Goal: Navigation & Orientation: Understand site structure

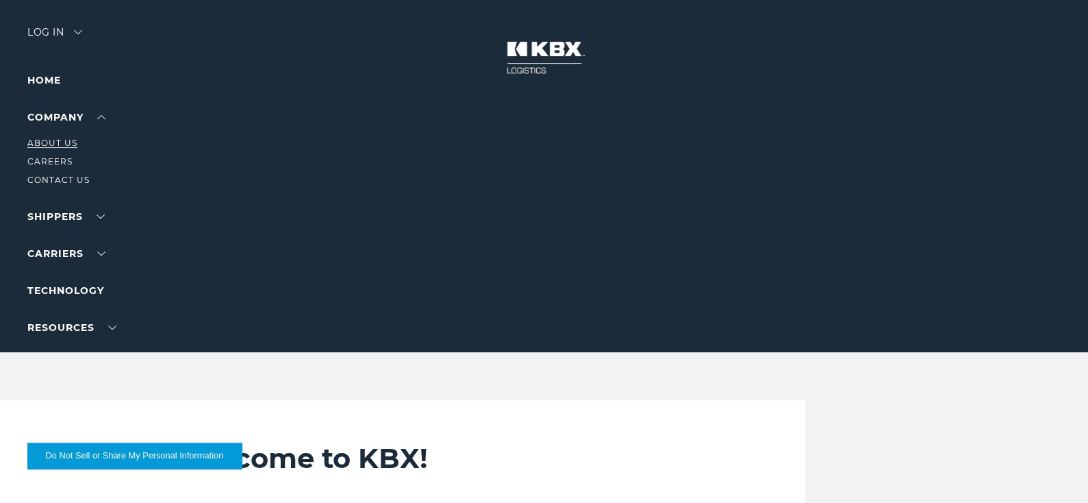
click at [51, 148] on link "About Us" at bounding box center [52, 143] width 50 height 10
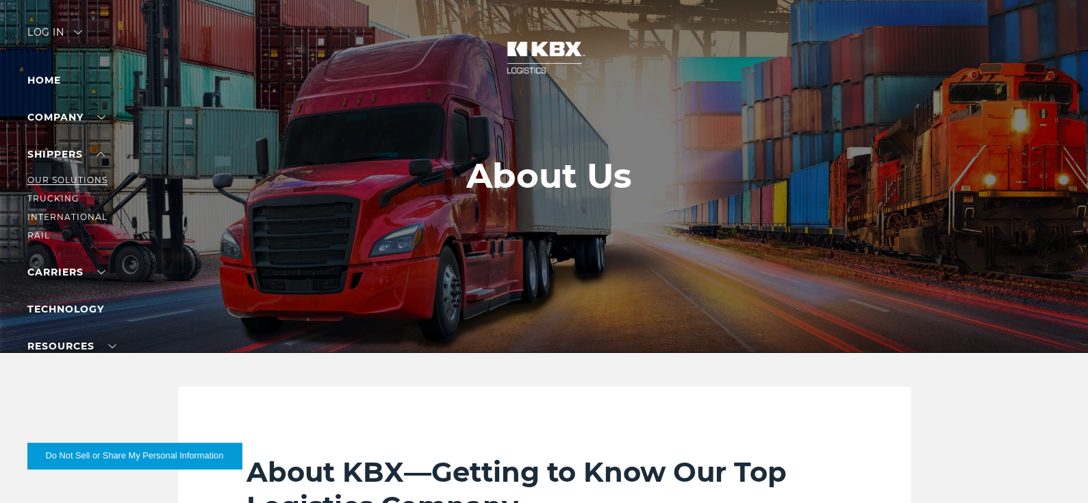
click at [66, 185] on link "Our Solutions" at bounding box center [67, 180] width 80 height 10
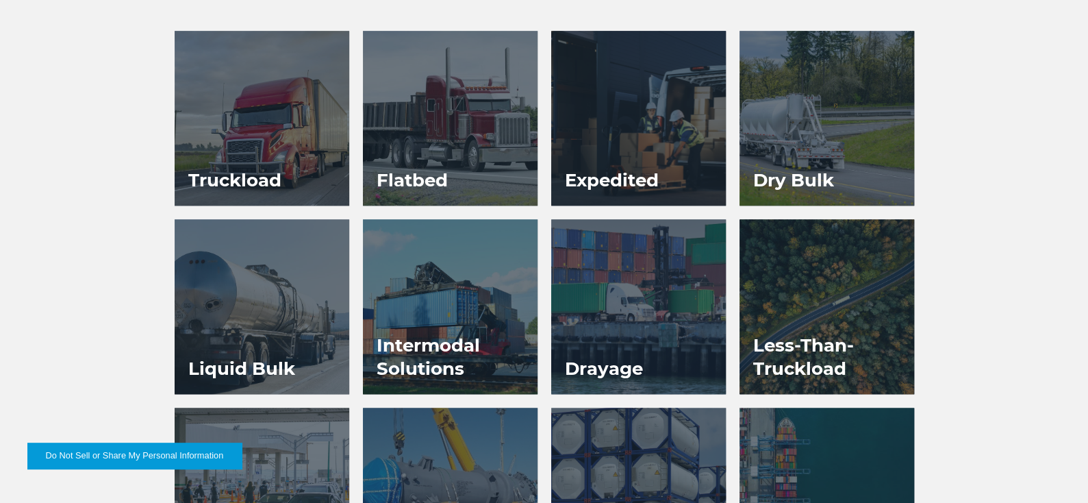
scroll to position [889, 0]
